Goal: Transaction & Acquisition: Register for event/course

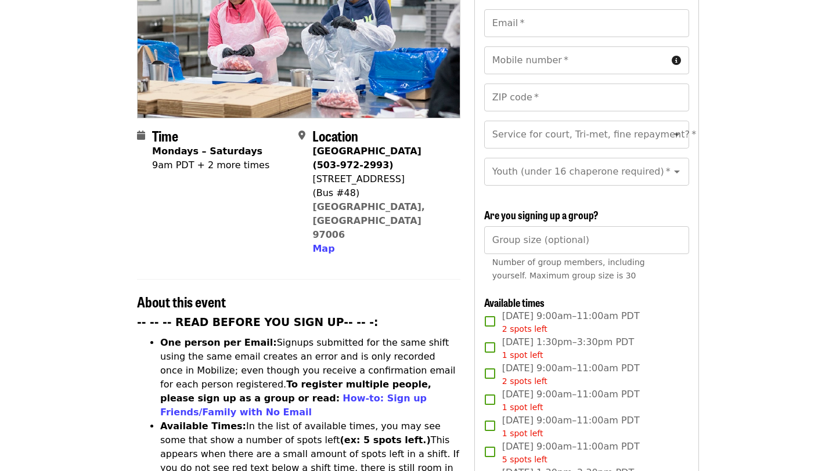
scroll to position [183, 0]
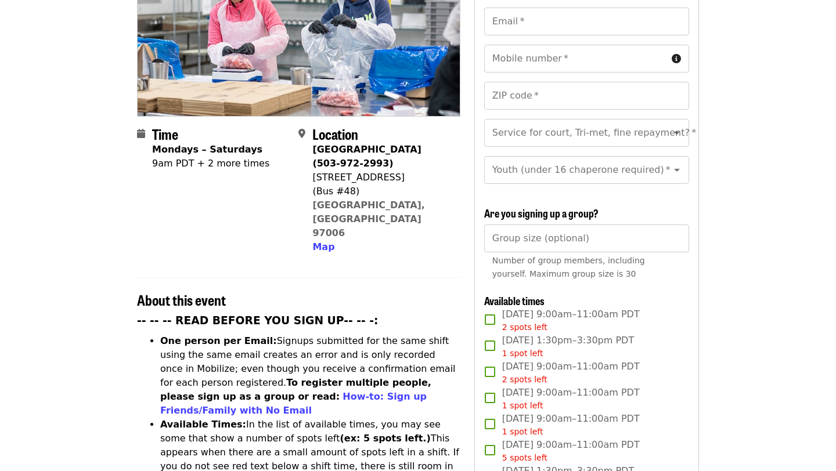
click at [225, 334] on li "One person per Email: Signups submitted for the same shift using the same email…" at bounding box center [310, 376] width 300 height 84
click at [211, 391] on link "How-to: Sign up Friends/Family with No Email" at bounding box center [293, 403] width 266 height 25
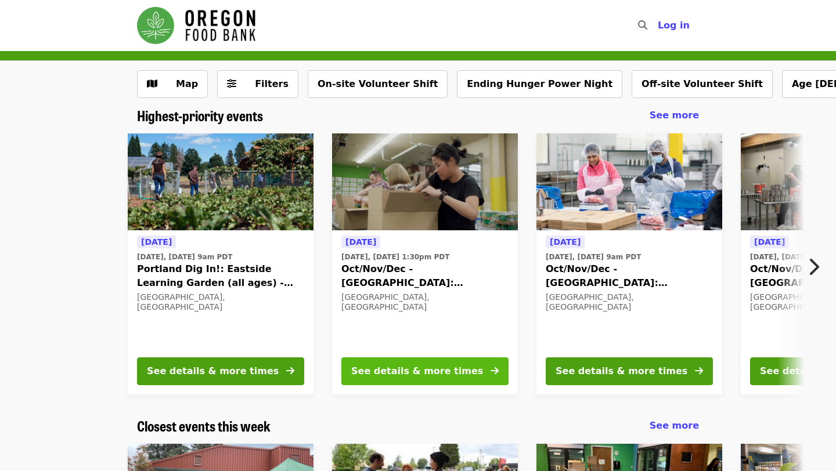
click at [403, 366] on div "See details & more times" at bounding box center [417, 372] width 132 height 14
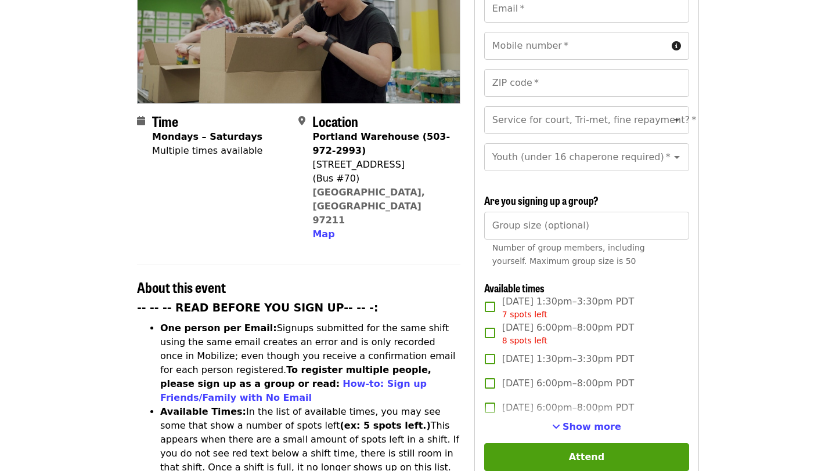
scroll to position [200, 0]
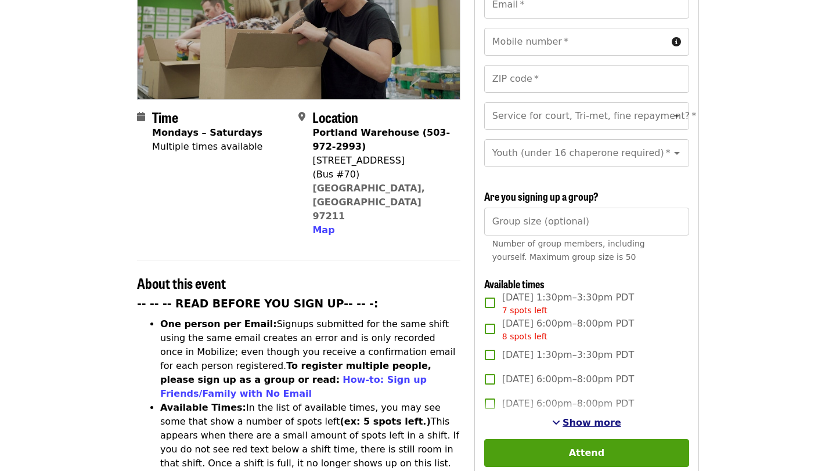
click at [577, 417] on span "Show more" at bounding box center [592, 422] width 59 height 11
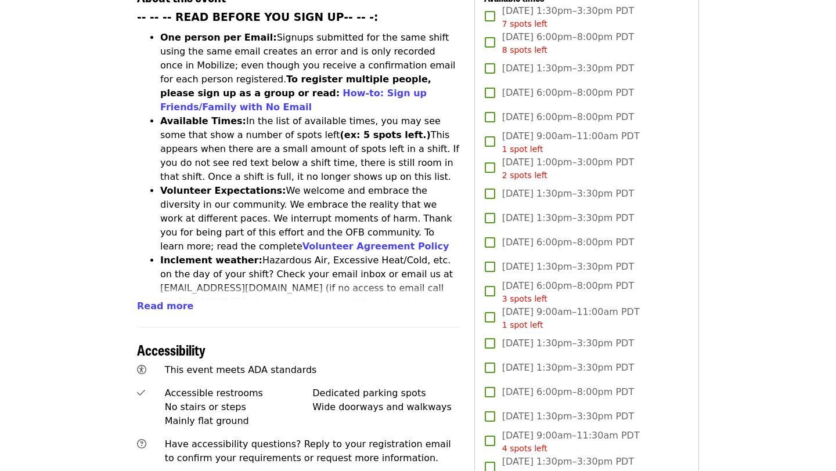
scroll to position [487, 0]
